Goal: Information Seeking & Learning: Learn about a topic

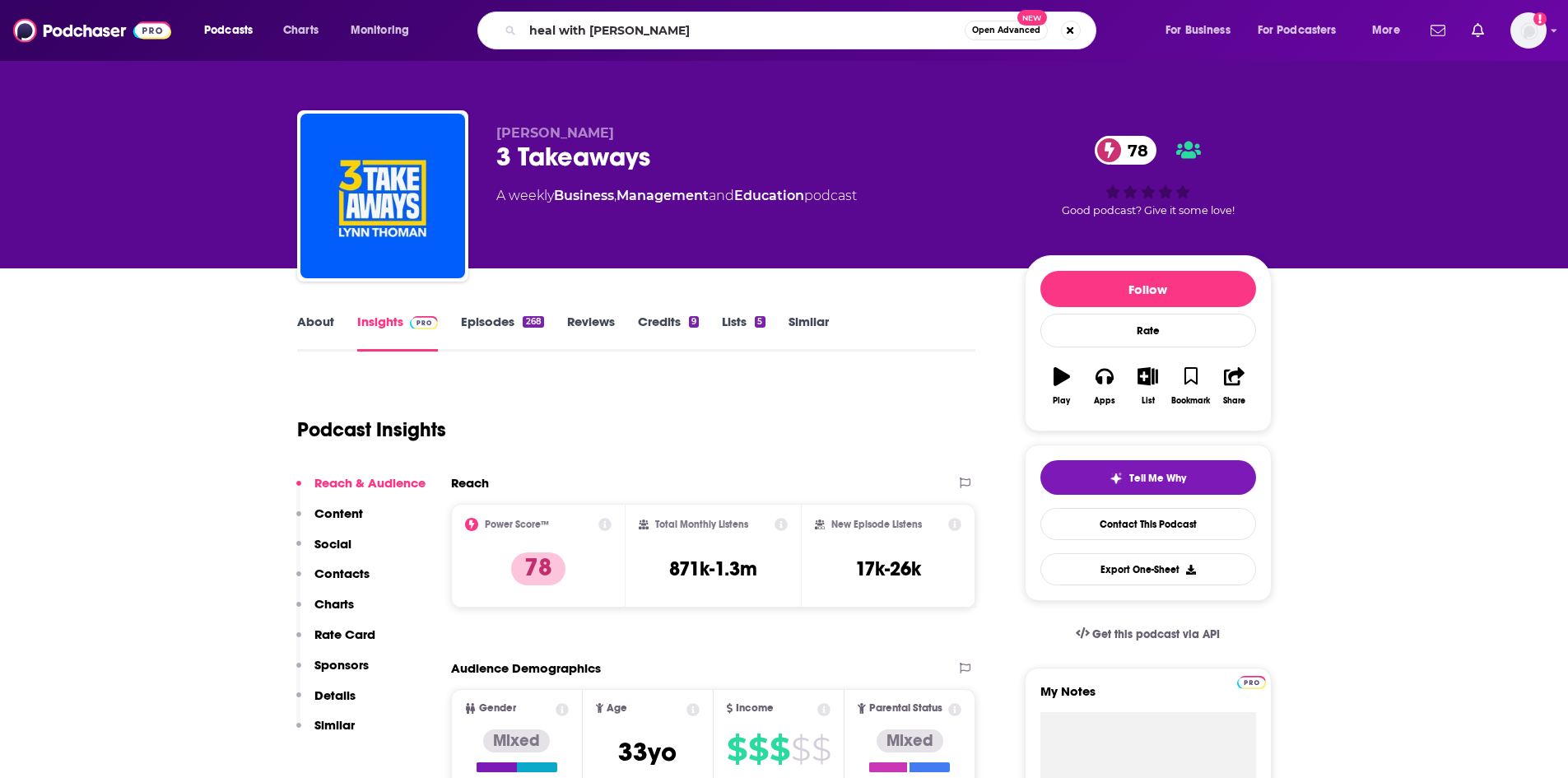
type input "heal with [PERSON_NAME]"
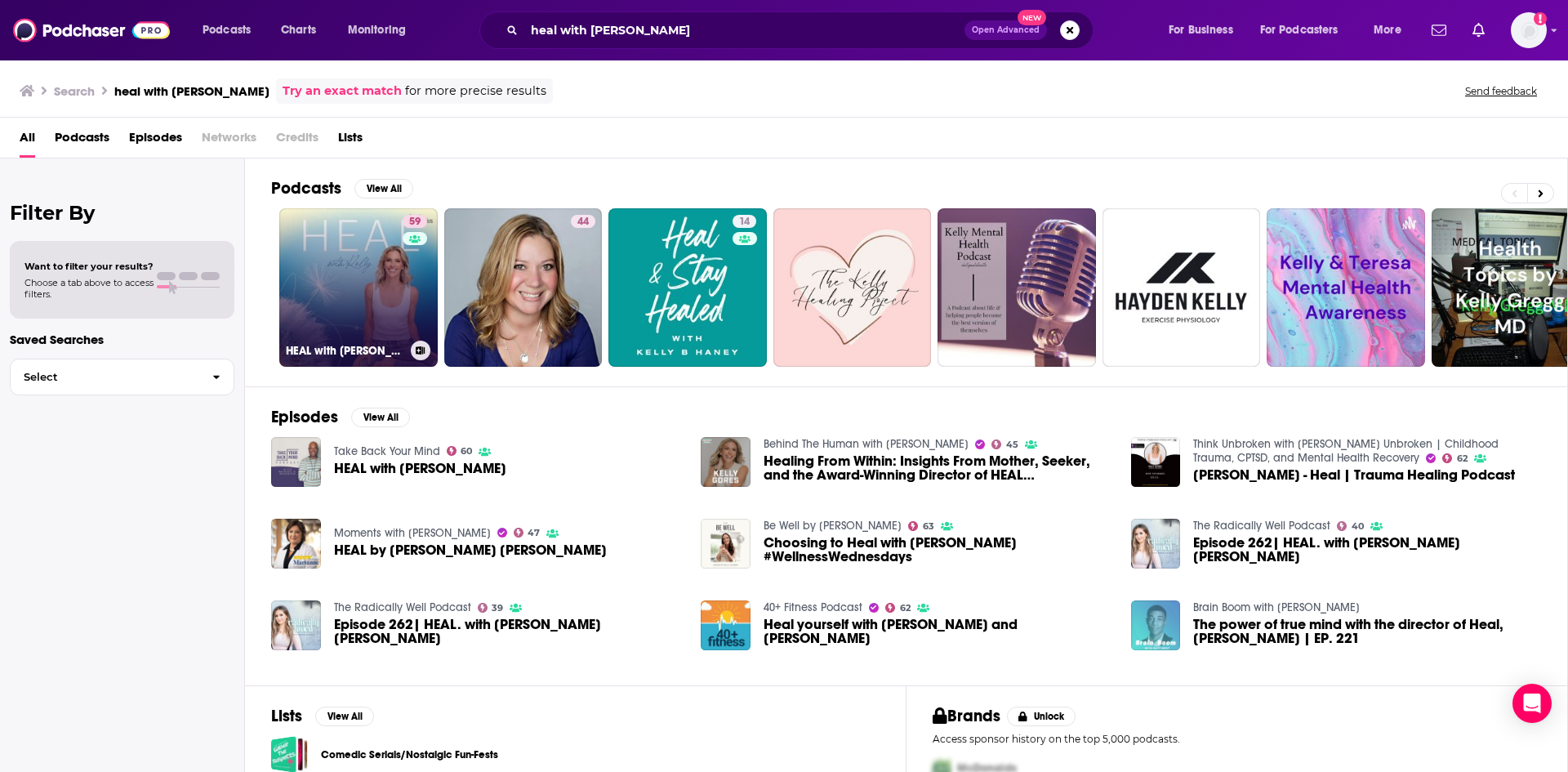
click at [365, 311] on link "59 HEAL with [PERSON_NAME]" at bounding box center [359, 287] width 159 height 159
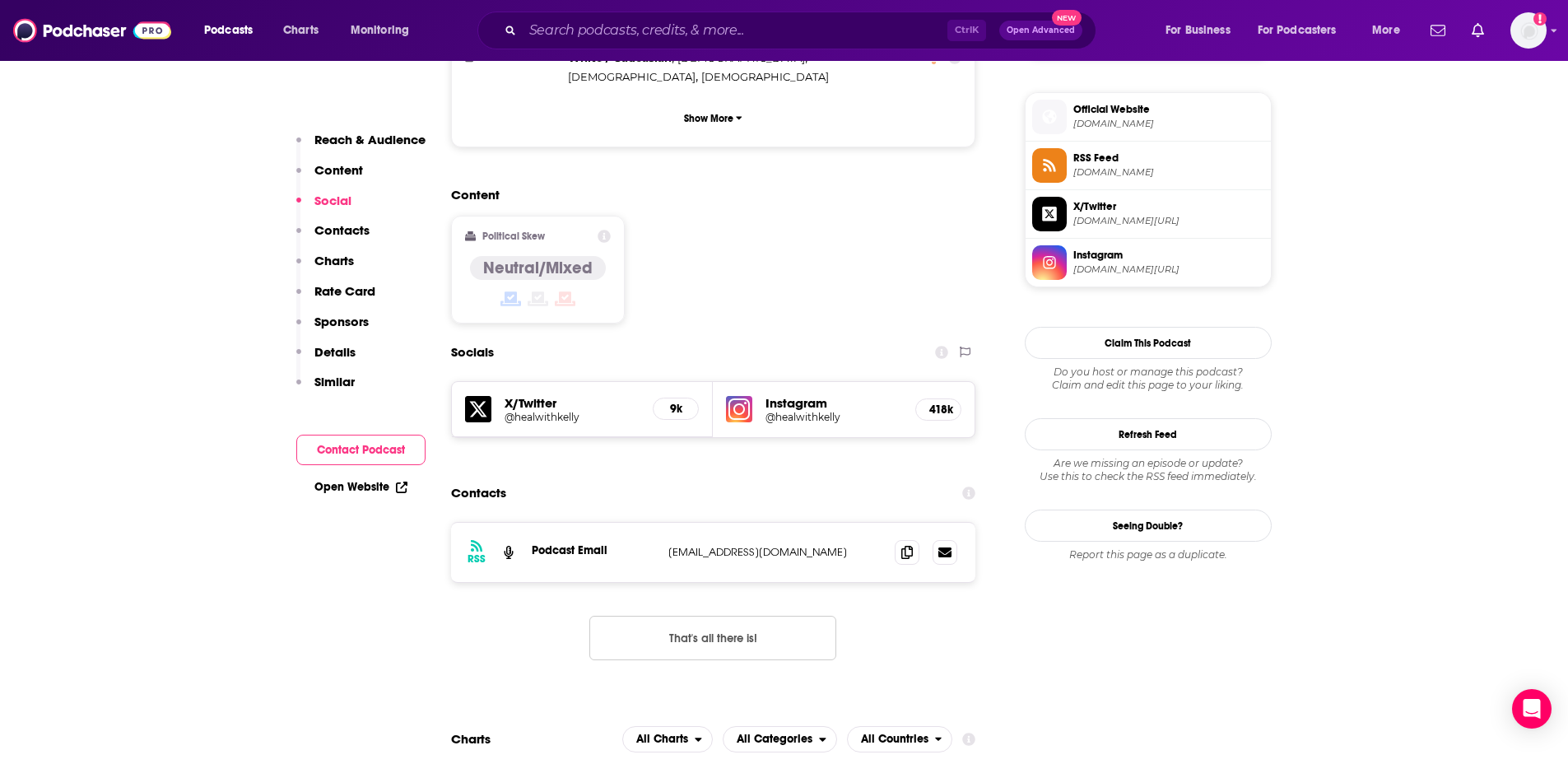
scroll to position [1317, 0]
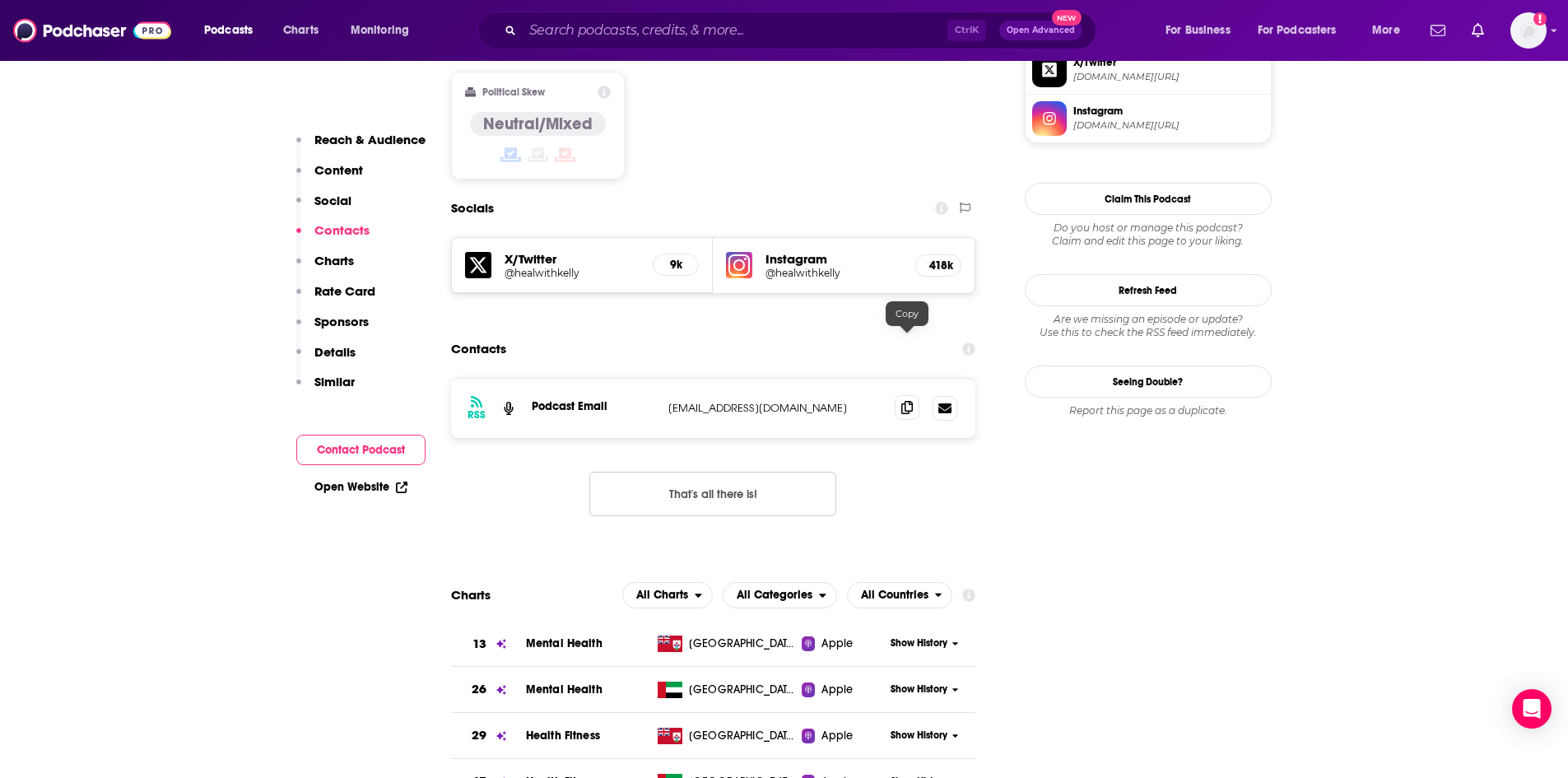
click at [907, 401] on icon at bounding box center [907, 408] width 12 height 13
